Goal: Download file/media

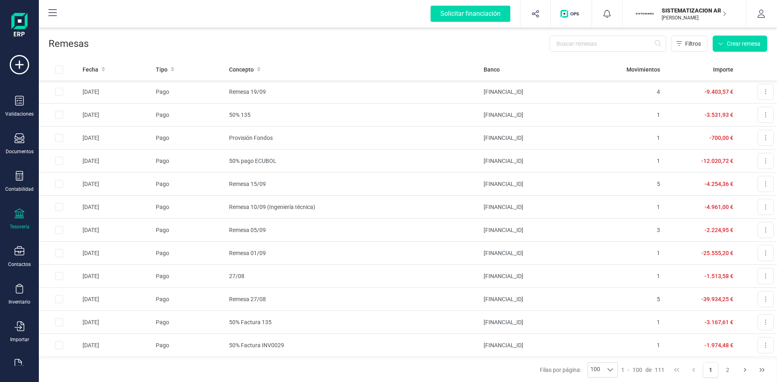
click at [690, 10] on p "SISTEMATIZACION ARQUITECTONICA EN REFORMAS SL" at bounding box center [694, 10] width 65 height 8
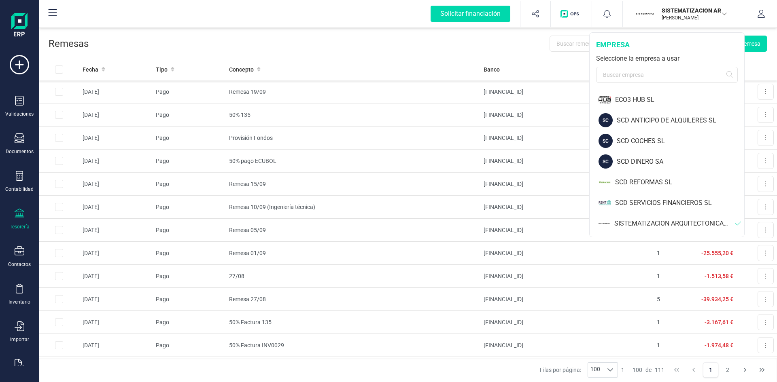
click at [647, 221] on div "SISTEMATIZACION ARQUITECTONICA EN REFORMAS SL" at bounding box center [674, 224] width 121 height 10
click at [667, 223] on div "SISTEMATIZACION ARQUITECTONICA EN REFORMAS SL" at bounding box center [674, 224] width 121 height 10
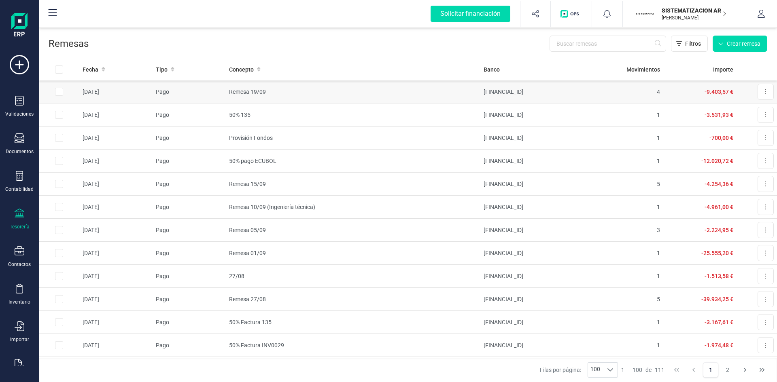
click at [311, 93] on td "Remesa 19/09" at bounding box center [353, 92] width 255 height 23
click at [765, 114] on icon at bounding box center [766, 115] width 2 height 6
click at [738, 131] on span "Descargar documento" at bounding box center [739, 135] width 56 height 8
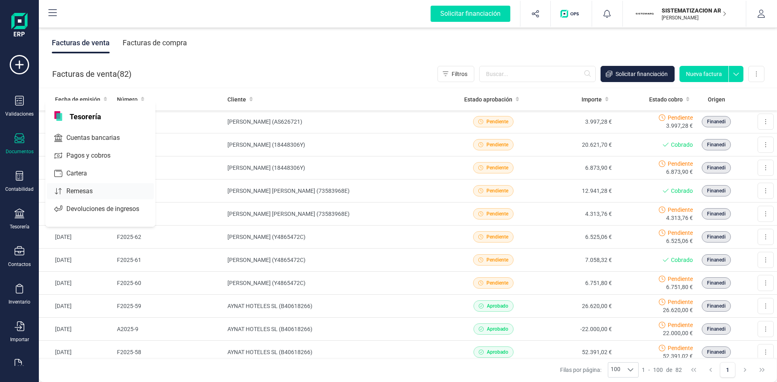
click at [84, 189] on span "Remesas" at bounding box center [85, 192] width 44 height 10
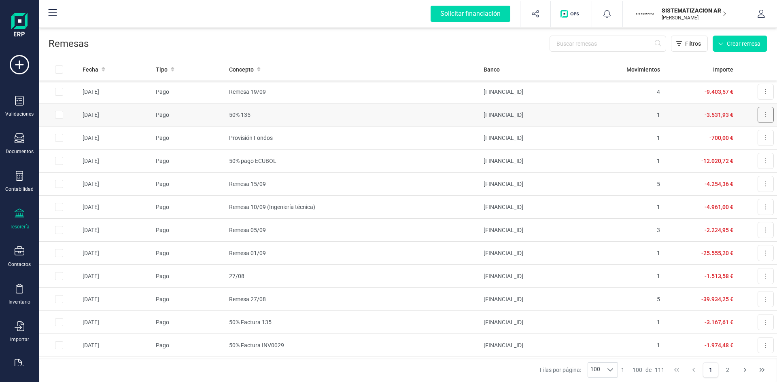
click at [764, 112] on button at bounding box center [766, 115] width 16 height 16
click at [735, 134] on span "Descargar documento" at bounding box center [739, 135] width 56 height 8
